Goal: Information Seeking & Learning: Find specific page/section

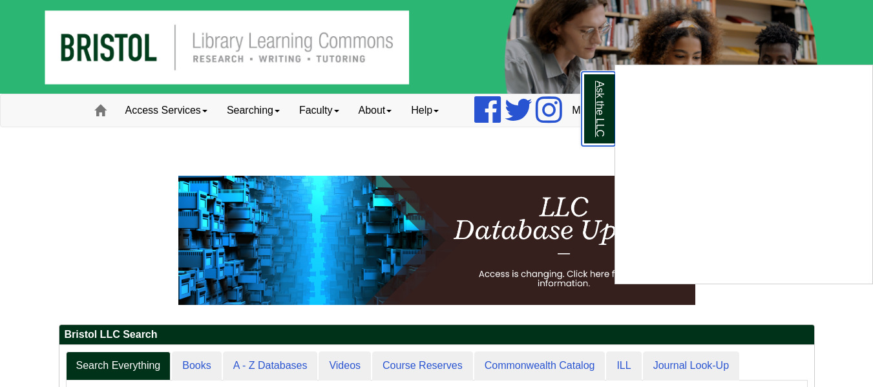
click at [599, 106] on link "Ask the LLC" at bounding box center [598, 109] width 34 height 74
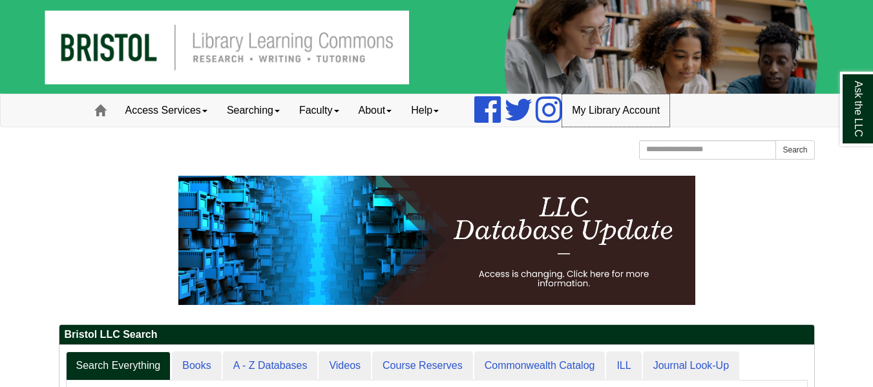
click at [654, 110] on link "My Library Account" at bounding box center [615, 110] width 107 height 32
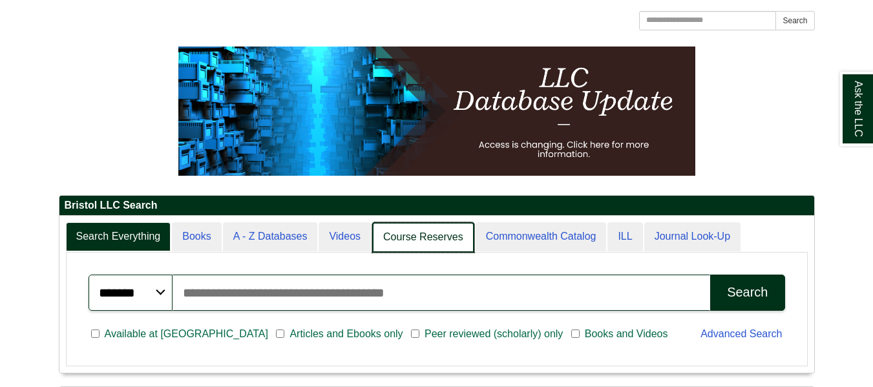
scroll to position [157, 754]
click at [432, 236] on link "Course Reserves" at bounding box center [423, 237] width 102 height 30
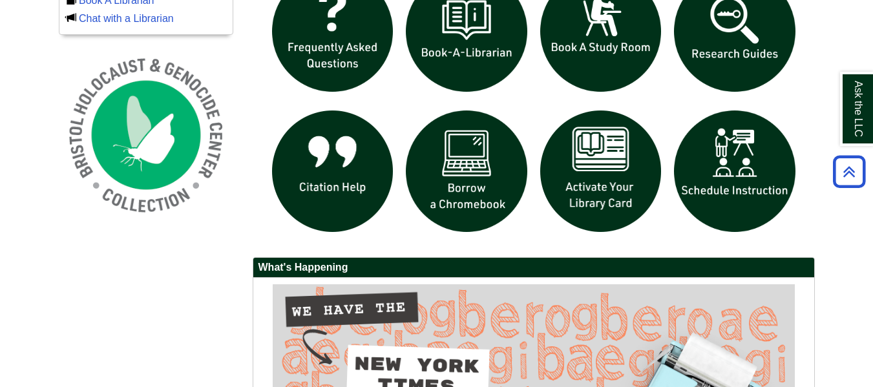
scroll to position [969, 0]
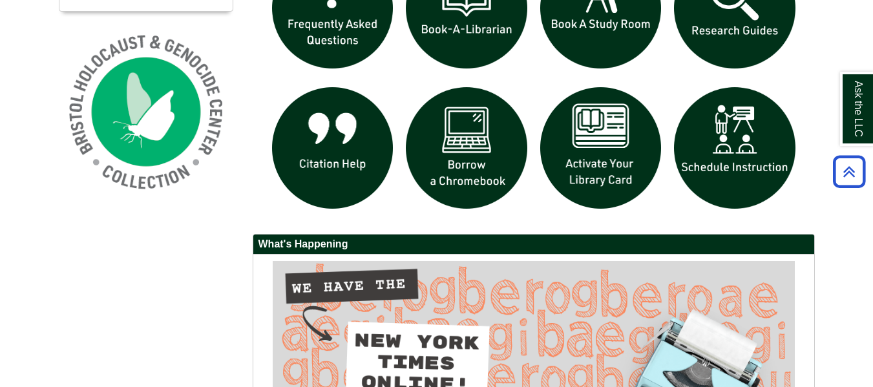
drag, startPoint x: 393, startPoint y: 309, endPoint x: 220, endPoint y: 218, distance: 194.7
click at [220, 218] on div "Ask A Librarian Book A Librarian Chat with a Librarian" at bounding box center [436, 272] width 775 height 662
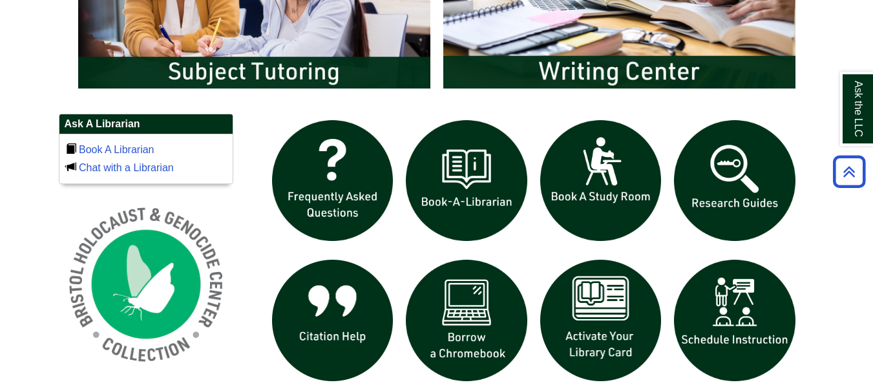
scroll to position [775, 0]
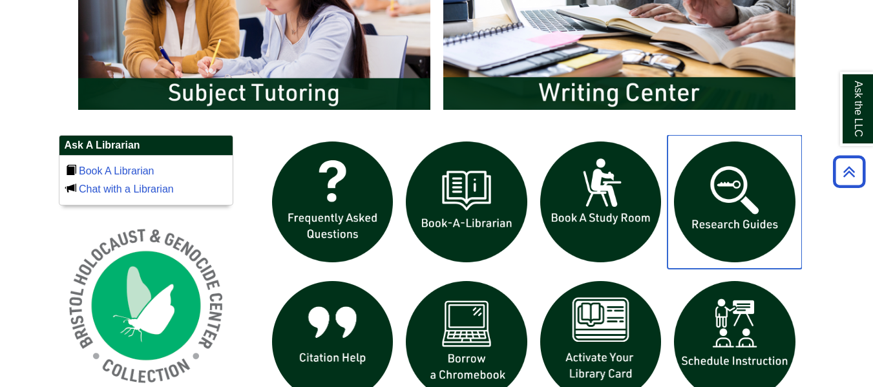
click at [708, 186] on img "slideshow" at bounding box center [734, 202] width 134 height 134
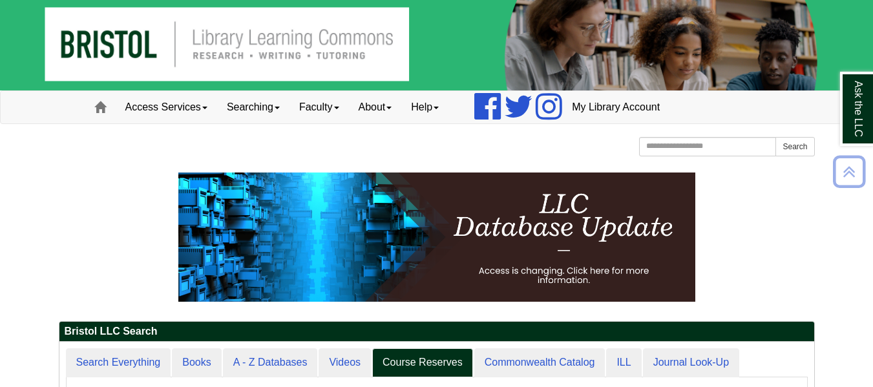
scroll to position [0, 0]
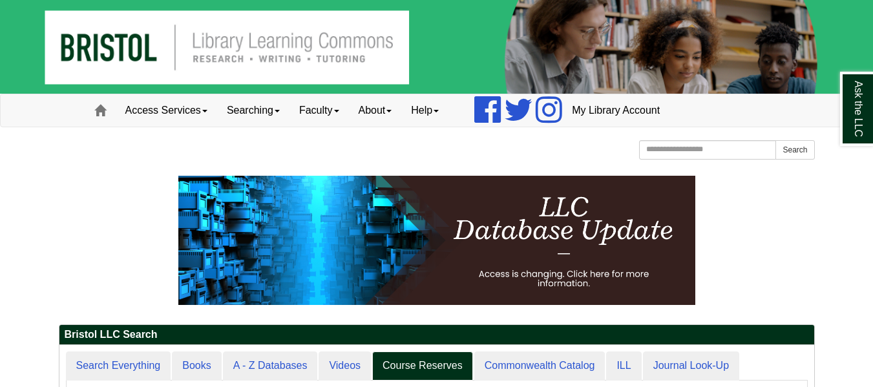
drag, startPoint x: 43, startPoint y: 174, endPoint x: 3, endPoint y: 266, distance: 99.8
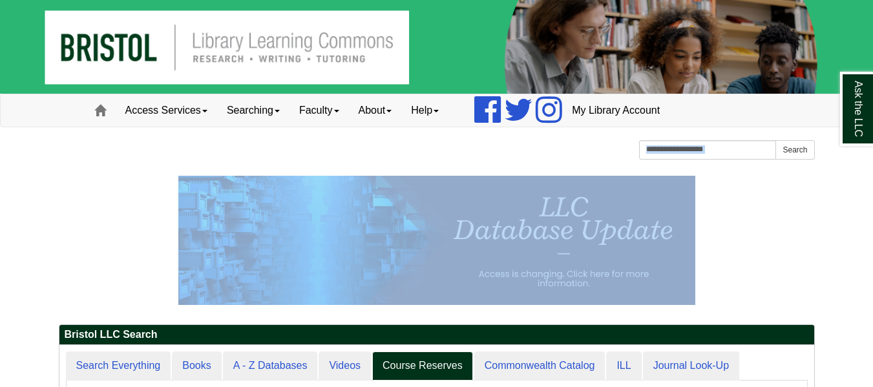
drag, startPoint x: 1, startPoint y: 147, endPoint x: 882, endPoint y: 221, distance: 884.1
click at [811, 251] on p at bounding box center [437, 240] width 756 height 129
drag, startPoint x: 1, startPoint y: 127, endPoint x: 882, endPoint y: 218, distance: 885.0
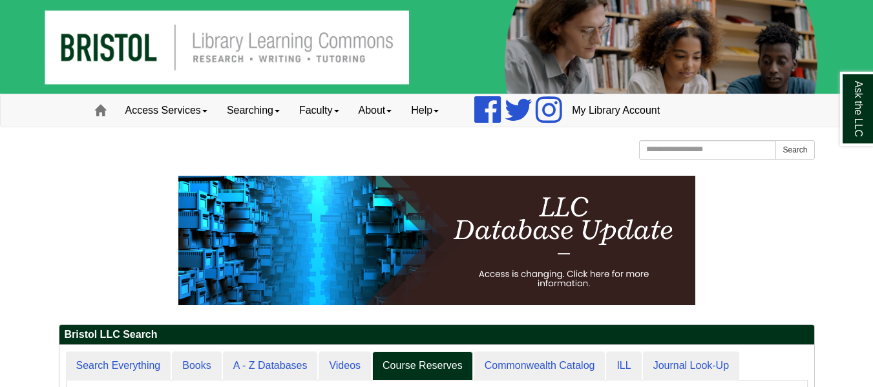
drag, startPoint x: 791, startPoint y: 225, endPoint x: 161, endPoint y: 210, distance: 629.3
click at [161, 211] on p at bounding box center [437, 240] width 756 height 129
click at [139, 152] on div "Bristol Community College Bristol Community College Library Learning Commons Ho…" at bounding box center [437, 151] width 756 height 23
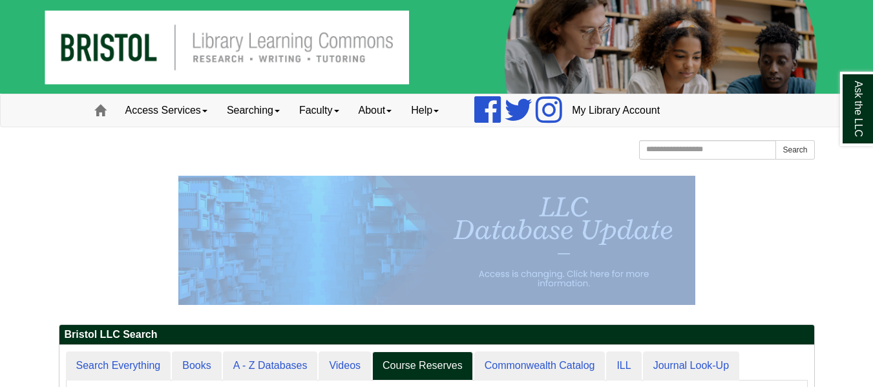
drag, startPoint x: 119, startPoint y: 152, endPoint x: 882, endPoint y: 262, distance: 770.7
click at [787, 229] on p at bounding box center [437, 240] width 756 height 129
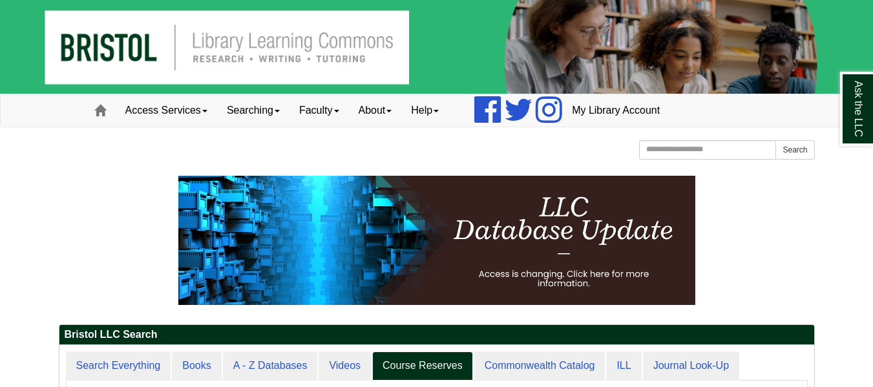
drag, startPoint x: 800, startPoint y: 251, endPoint x: 134, endPoint y: 218, distance: 666.1
click at [145, 222] on p at bounding box center [437, 240] width 756 height 129
click at [119, 211] on p at bounding box center [437, 240] width 756 height 129
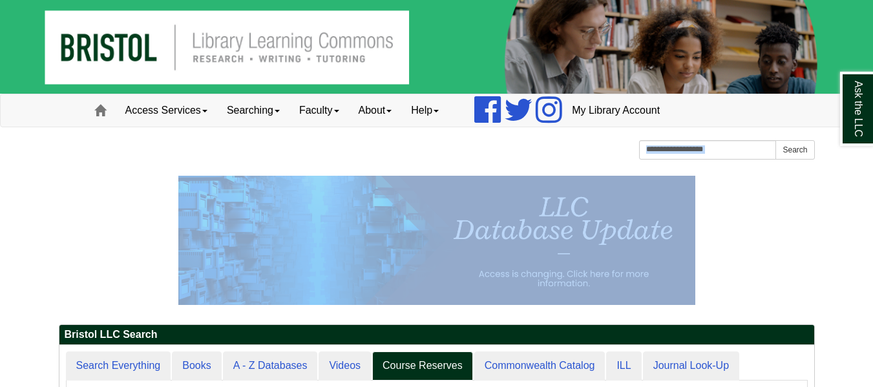
drag, startPoint x: 41, startPoint y: 140, endPoint x: 776, endPoint y: 223, distance: 739.8
click at [776, 223] on p at bounding box center [437, 240] width 756 height 129
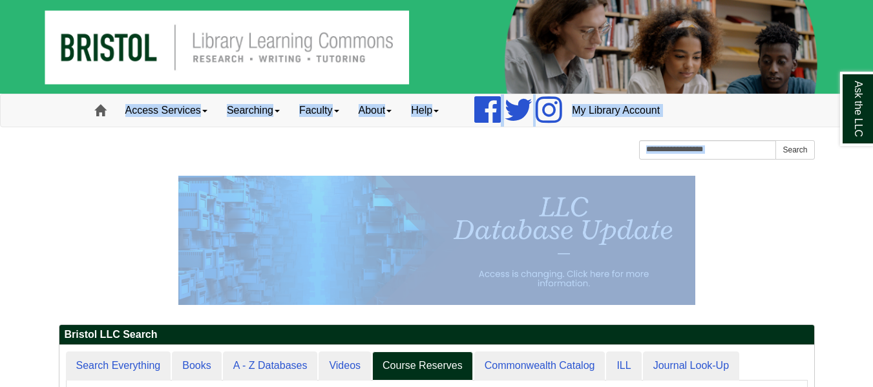
drag, startPoint x: 782, startPoint y: 228, endPoint x: 88, endPoint y: 116, distance: 703.3
click at [60, 156] on div "Bristol Community College Bristol Community College Library Learning Commons Ho…" at bounding box center [437, 151] width 756 height 23
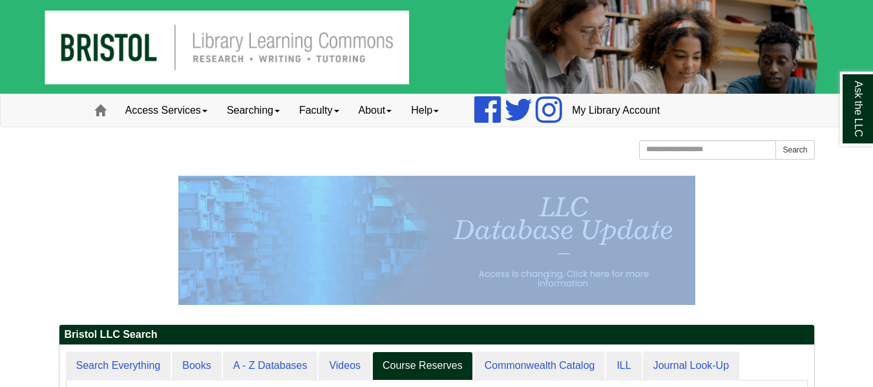
drag, startPoint x: 59, startPoint y: 156, endPoint x: 809, endPoint y: 256, distance: 756.4
click at [809, 256] on p at bounding box center [437, 240] width 756 height 129
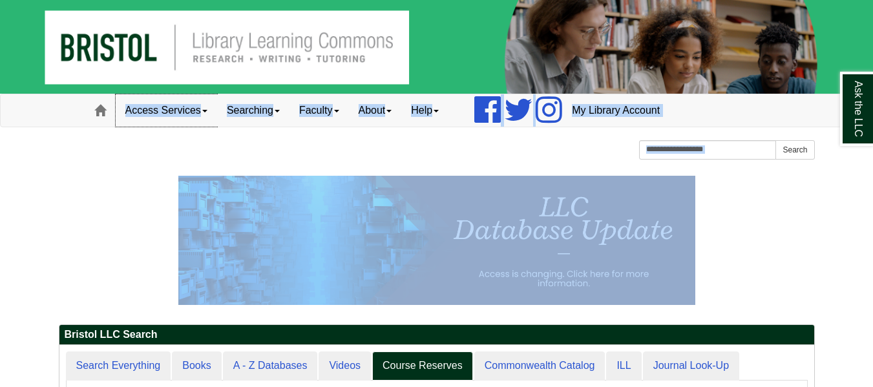
drag, startPoint x: 809, startPoint y: 256, endPoint x: 134, endPoint y: 112, distance: 690.1
drag, startPoint x: 119, startPoint y: 145, endPoint x: 98, endPoint y: 152, distance: 22.5
click at [118, 145] on div "Bristol Community College Bristol Community College Library Learning Commons Ho…" at bounding box center [437, 151] width 756 height 23
click at [730, 215] on p at bounding box center [437, 240] width 756 height 129
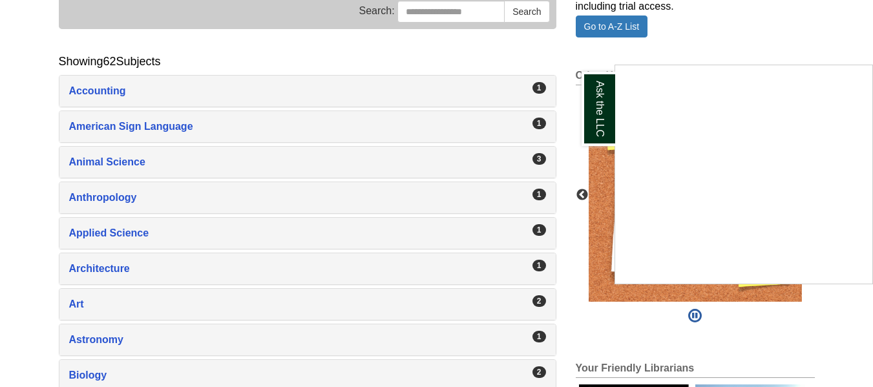
scroll to position [194, 0]
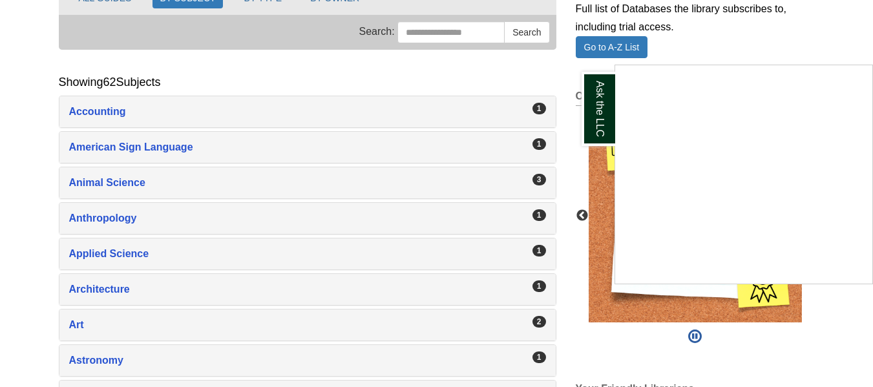
click at [120, 110] on div "Ask the LLC" at bounding box center [436, 193] width 873 height 387
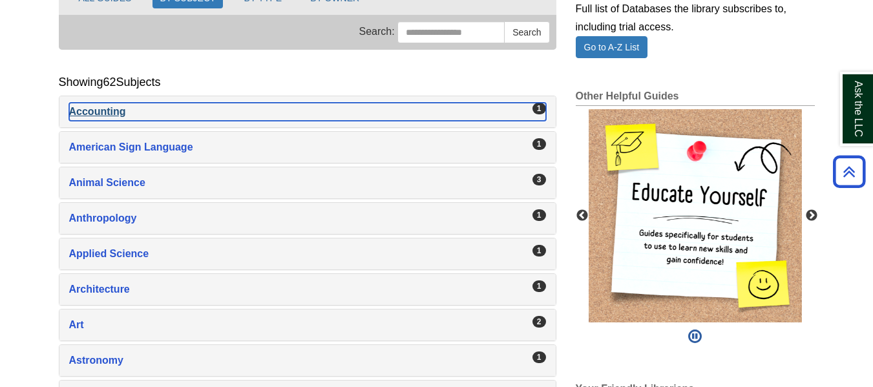
click at [540, 109] on div "1" at bounding box center [539, 109] width 14 height 12
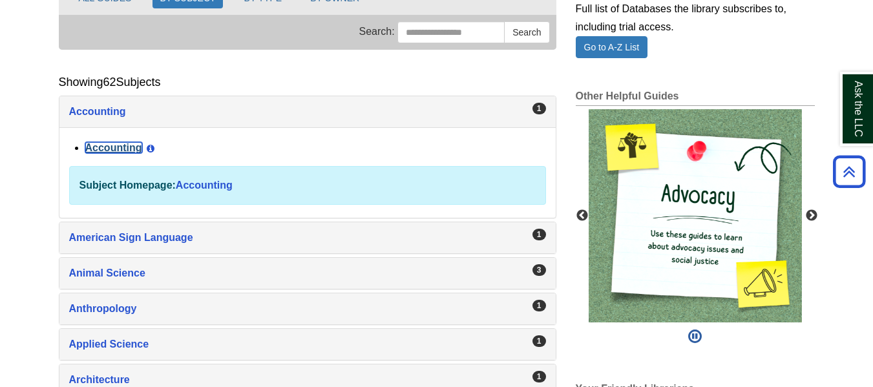
click at [94, 147] on link "Accounting" at bounding box center [113, 147] width 57 height 11
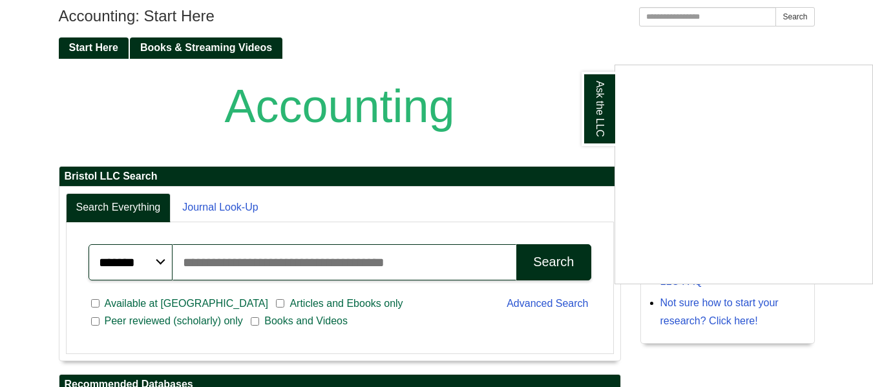
scroll to position [114, 0]
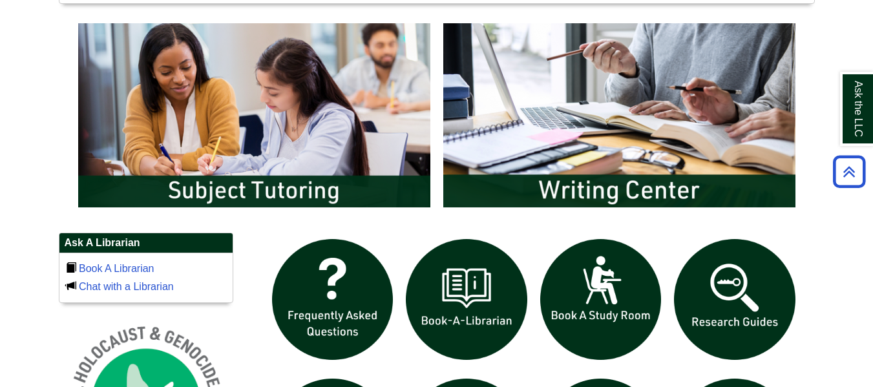
scroll to position [710, 0]
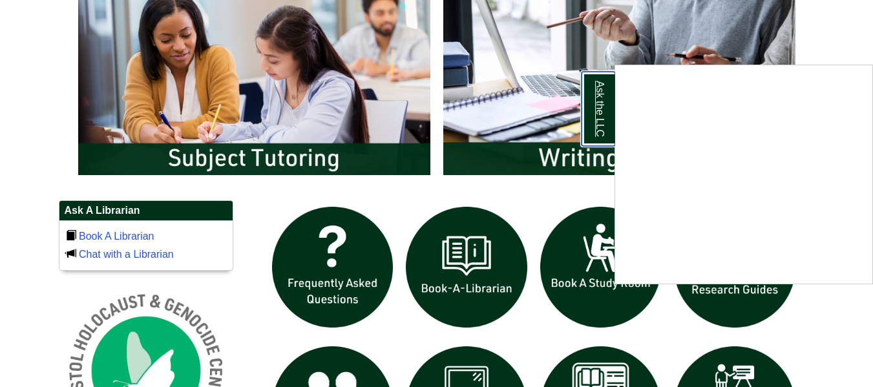
click at [591, 111] on link "Ask the LLC" at bounding box center [598, 109] width 34 height 74
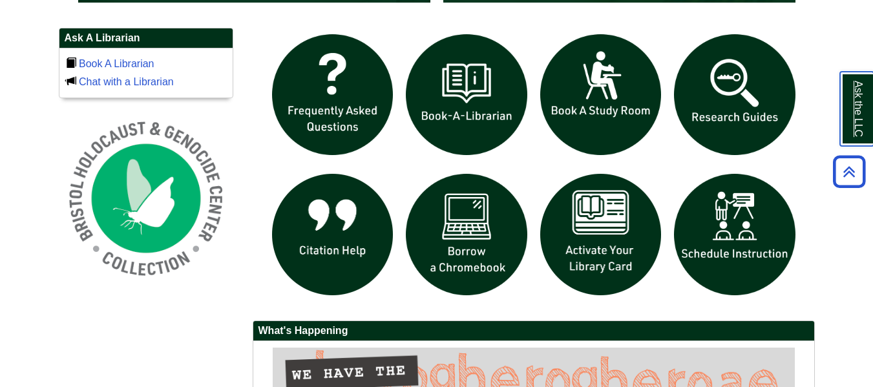
scroll to position [902, 0]
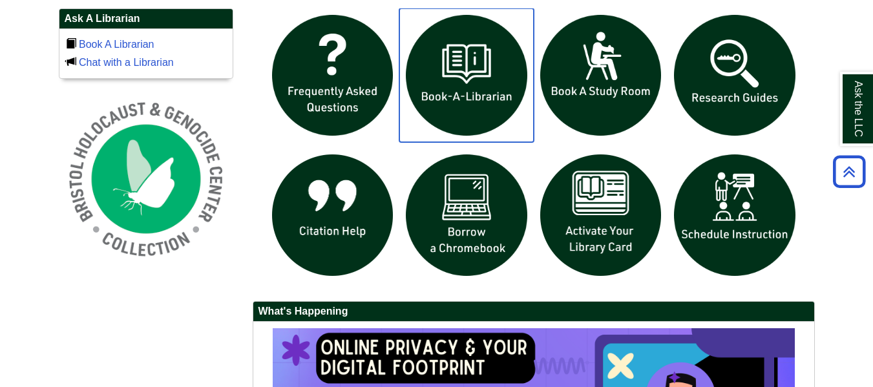
drag, startPoint x: 401, startPoint y: 65, endPoint x: 454, endPoint y: 95, distance: 60.7
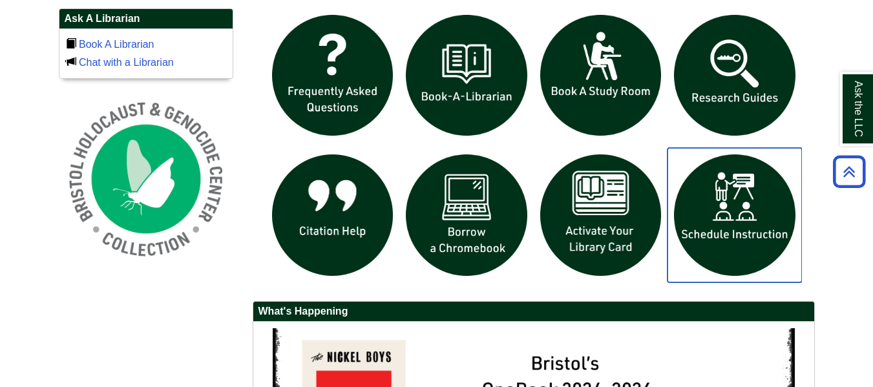
drag, startPoint x: 454, startPoint y: 95, endPoint x: 754, endPoint y: 184, distance: 313.3
click at [754, 184] on img "slideshow" at bounding box center [734, 215] width 134 height 134
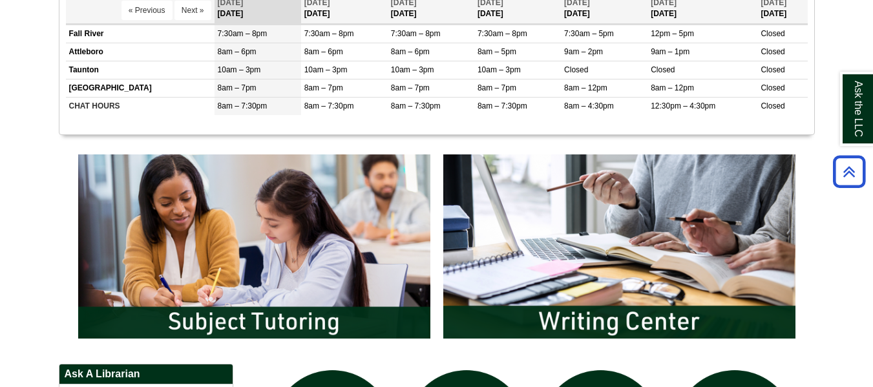
scroll to position [579, 0]
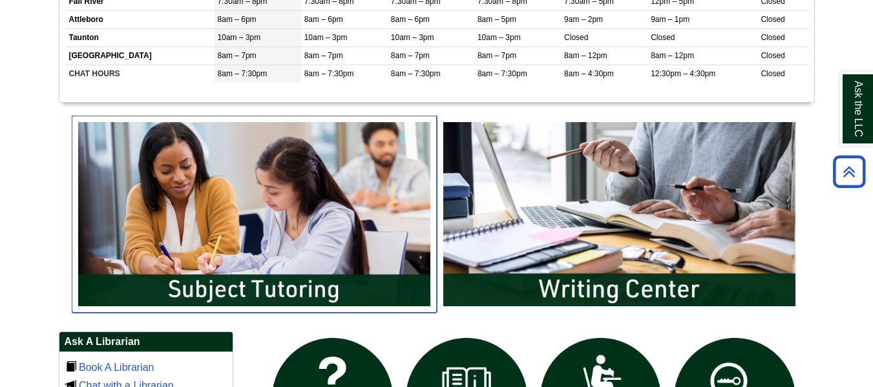
click at [256, 282] on img "slideshow" at bounding box center [254, 214] width 365 height 196
click at [333, 195] on img "slideshow" at bounding box center [254, 214] width 365 height 196
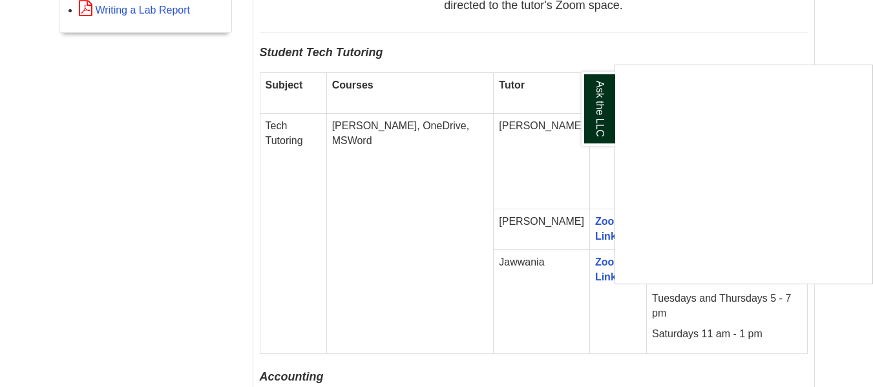
scroll to position [840, 0]
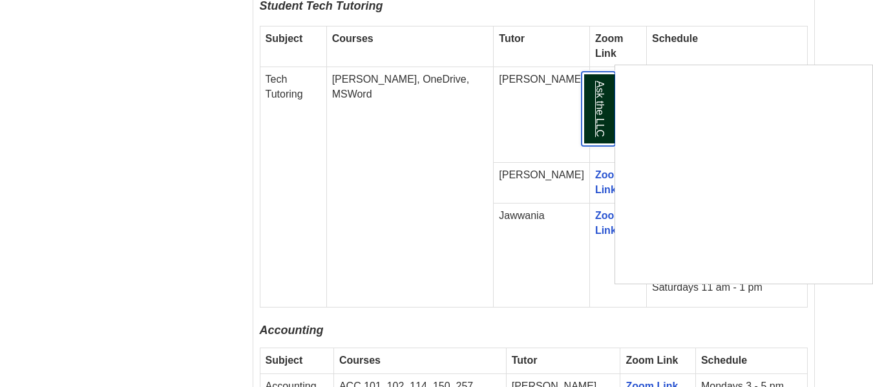
click at [594, 109] on link "Ask the LLC" at bounding box center [598, 109] width 34 height 74
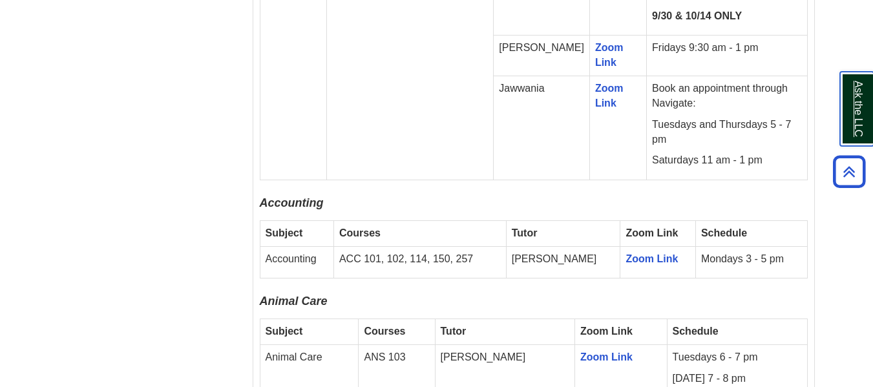
scroll to position [969, 0]
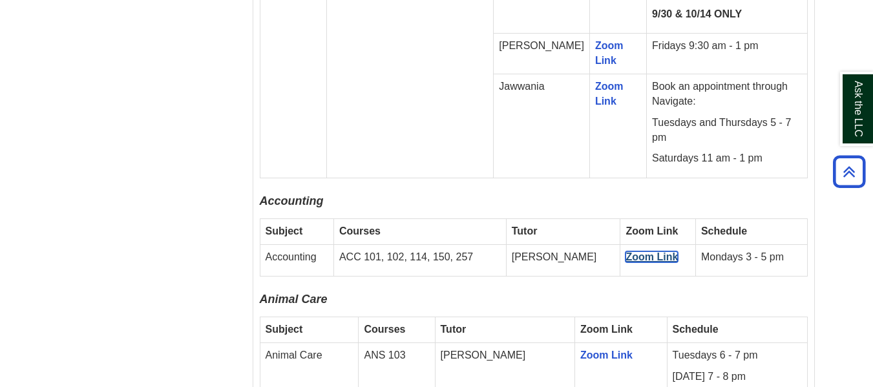
click at [632, 251] on link "Zoom Link" at bounding box center [651, 256] width 52 height 11
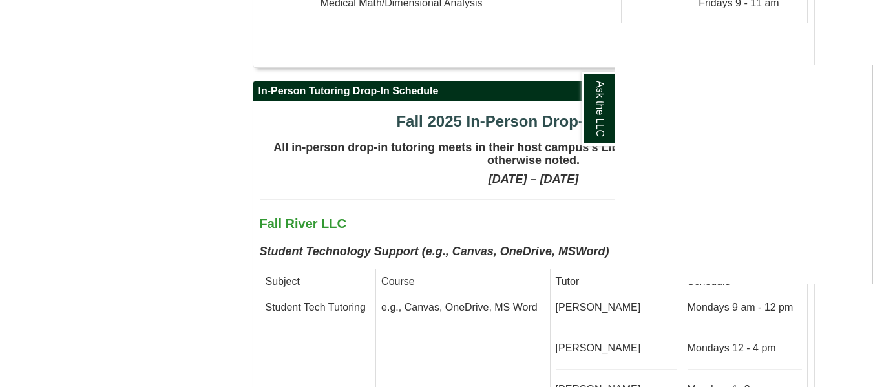
scroll to position [3036, 0]
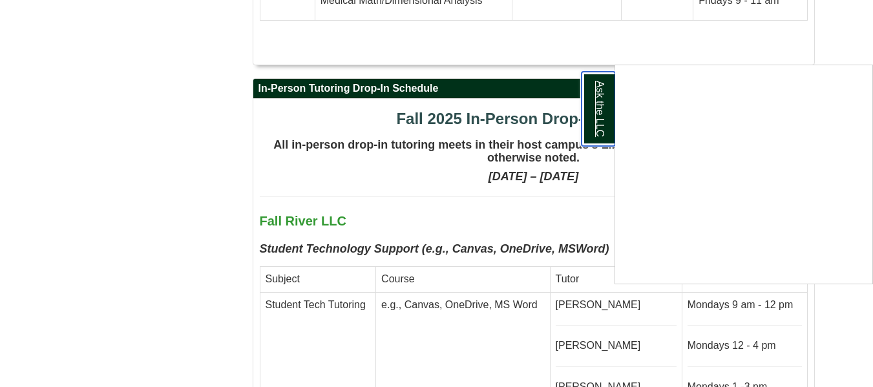
click at [600, 134] on link "Ask the LLC" at bounding box center [598, 109] width 34 height 74
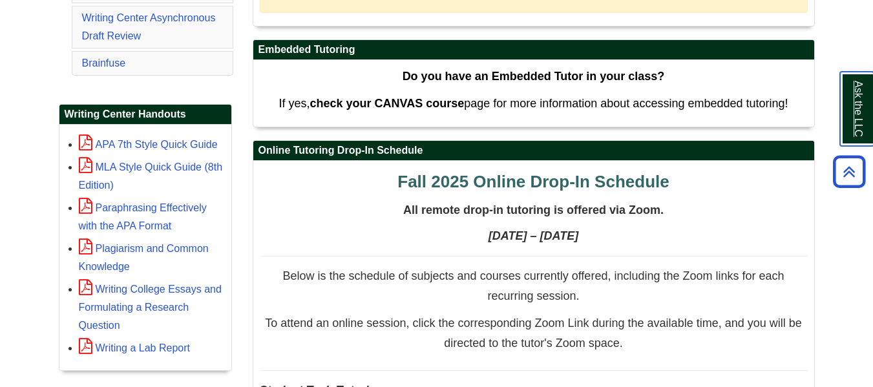
scroll to position [452, 0]
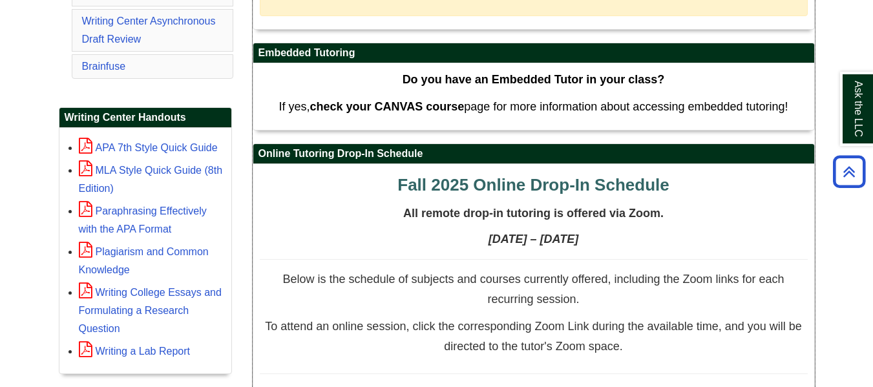
drag, startPoint x: 490, startPoint y: 277, endPoint x: 468, endPoint y: 275, distance: 22.0
drag, startPoint x: 468, startPoint y: 275, endPoint x: 446, endPoint y: 275, distance: 22.0
click at [446, 275] on span "Below is the schedule of subjects and courses currently offered, including the …" at bounding box center [532, 290] width 501 height 34
